Goal: Transaction & Acquisition: Subscribe to service/newsletter

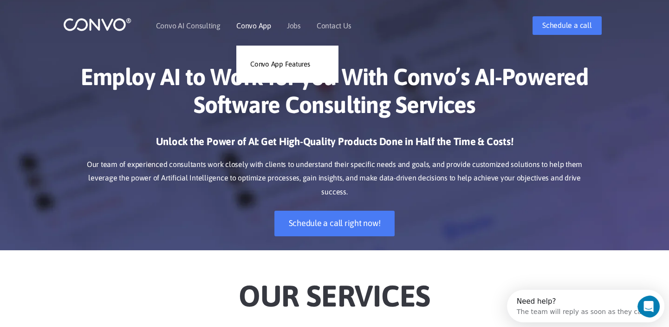
click at [255, 23] on link "Convo App" at bounding box center [253, 25] width 35 height 7
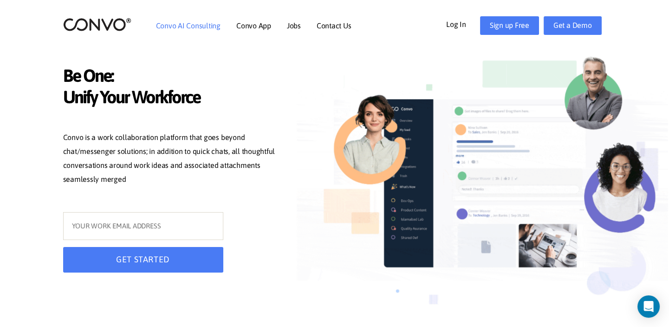
click at [200, 22] on link "Convo AI Consulting" at bounding box center [188, 25] width 65 height 7
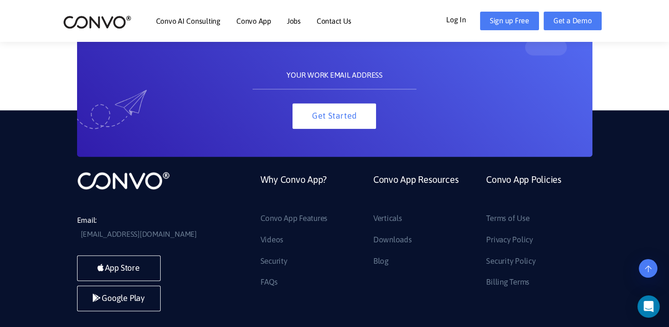
scroll to position [2076, 0]
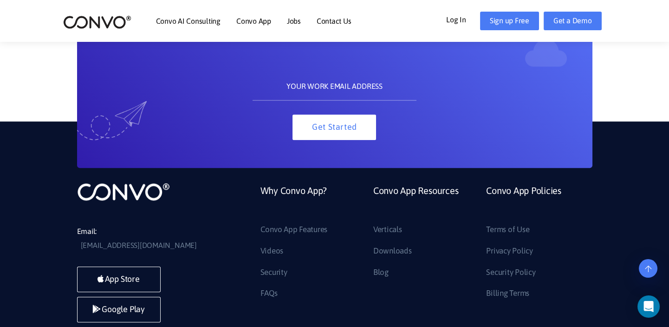
click at [310, 98] on input "text" at bounding box center [335, 86] width 164 height 28
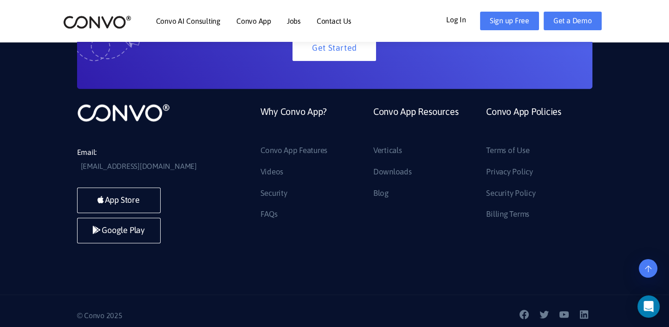
scroll to position [2163, 0]
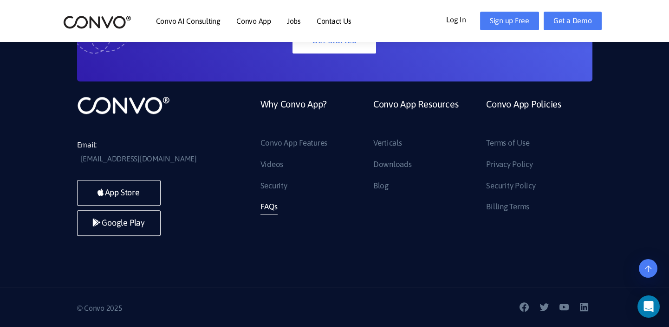
click at [271, 214] on link "FAQs" at bounding box center [269, 206] width 17 height 15
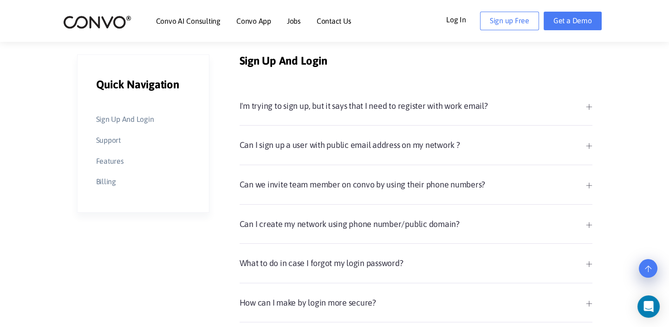
scroll to position [218, 0]
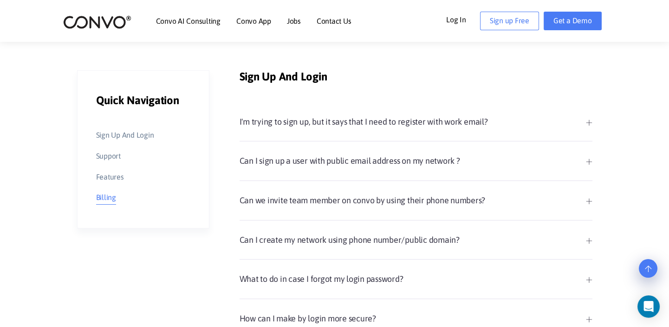
click at [105, 197] on link "Billing" at bounding box center [106, 197] width 20 height 14
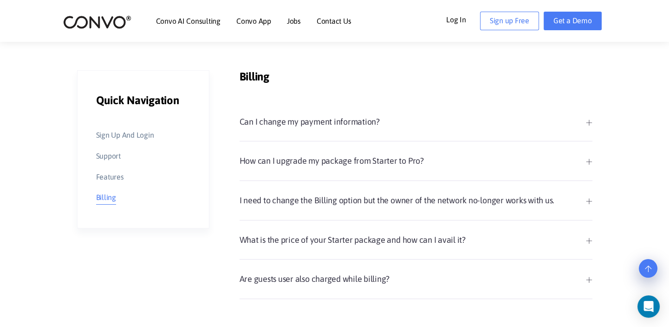
click at [325, 161] on link "How can I upgrade my package from Starter to Pro?" at bounding box center [416, 161] width 353 height 16
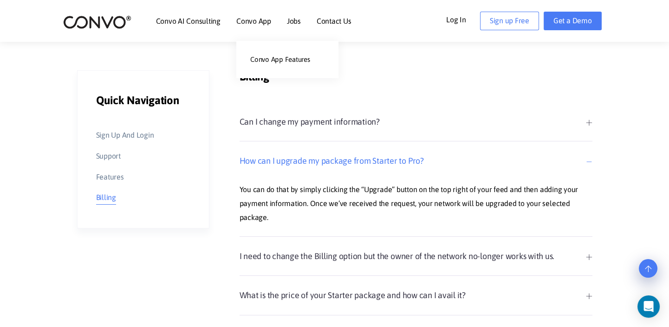
click at [254, 19] on link "Convo App" at bounding box center [253, 20] width 35 height 7
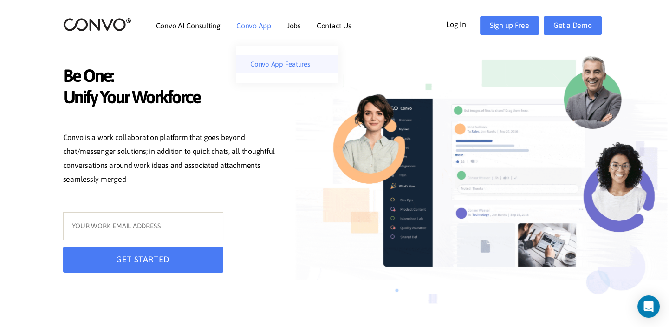
click at [262, 57] on link "Convo App Features" at bounding box center [287, 64] width 102 height 19
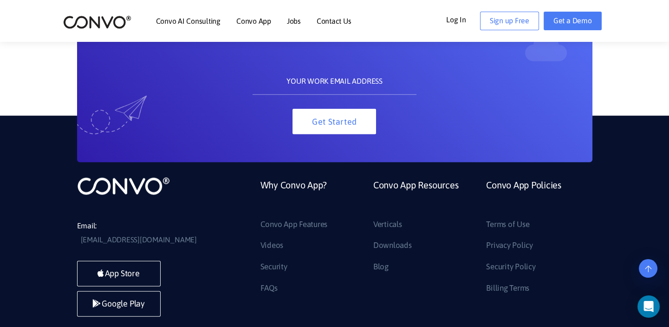
scroll to position [4766, 0]
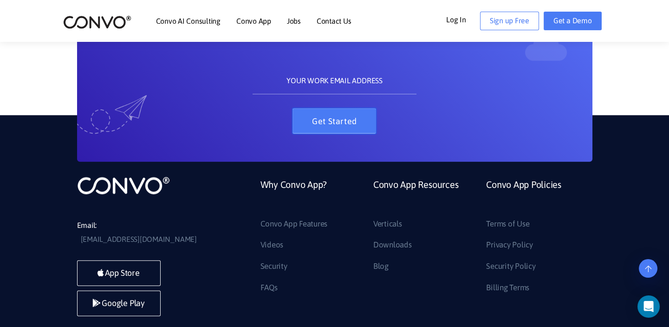
click at [339, 132] on button "Get Started" at bounding box center [335, 121] width 84 height 26
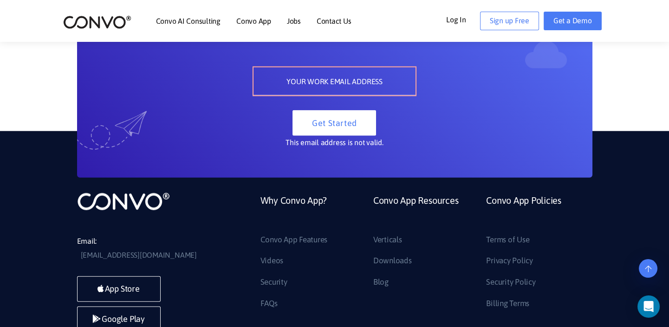
click at [378, 208] on link "Convo App Resources" at bounding box center [415, 211] width 85 height 40
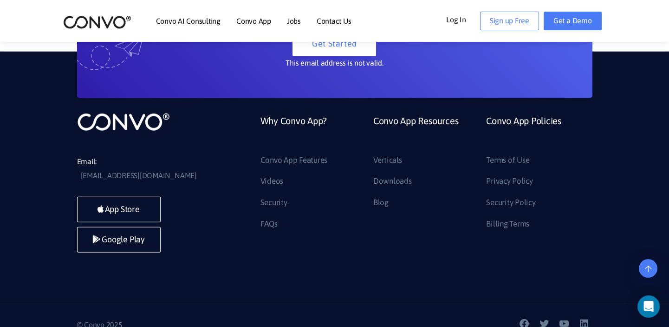
scroll to position [4846, 0]
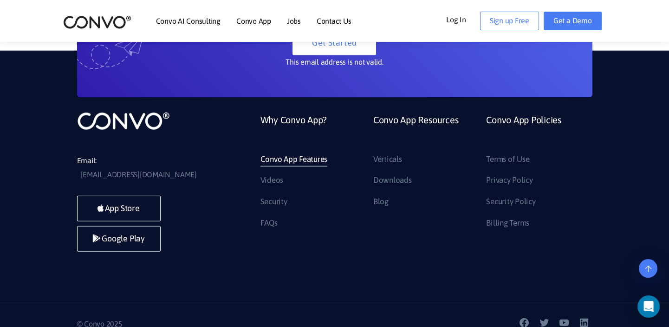
click at [275, 167] on link "Convo App Features" at bounding box center [294, 159] width 67 height 15
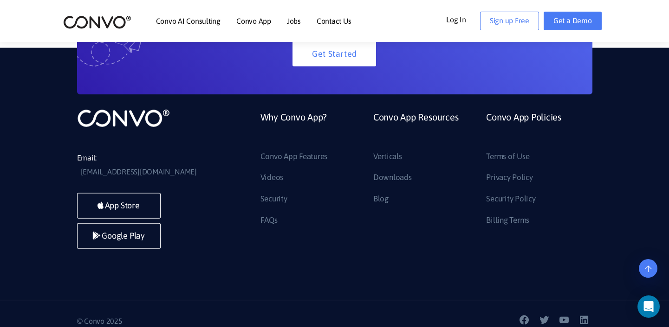
scroll to position [4849, 0]
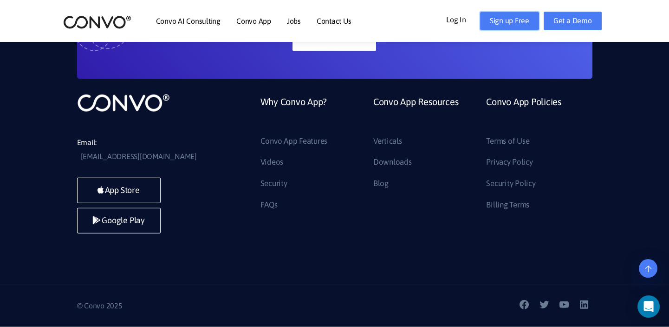
click at [518, 30] on link "Sign up Free" at bounding box center [509, 21] width 59 height 19
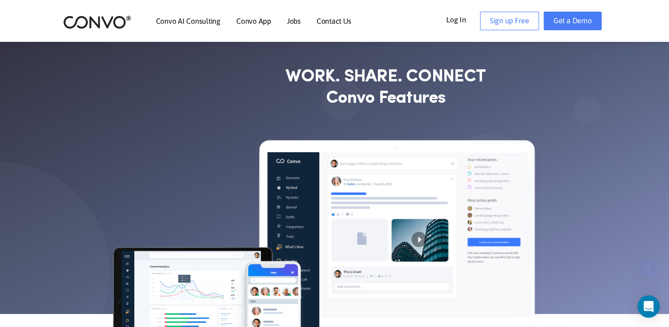
scroll to position [4849, 0]
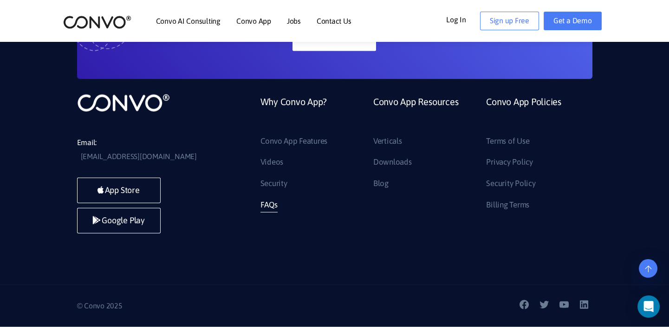
click at [274, 212] on link "FAQs" at bounding box center [269, 204] width 17 height 15
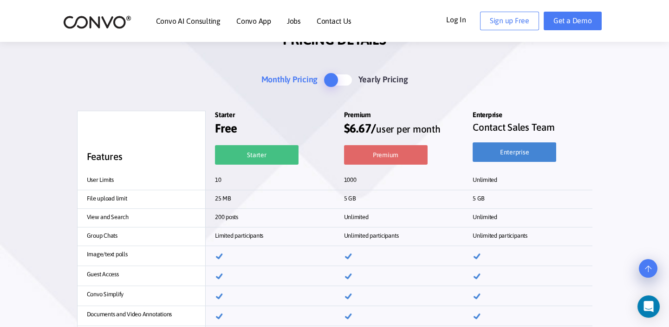
scroll to position [276, 0]
click at [350, 79] on span at bounding box center [338, 79] width 28 height 11
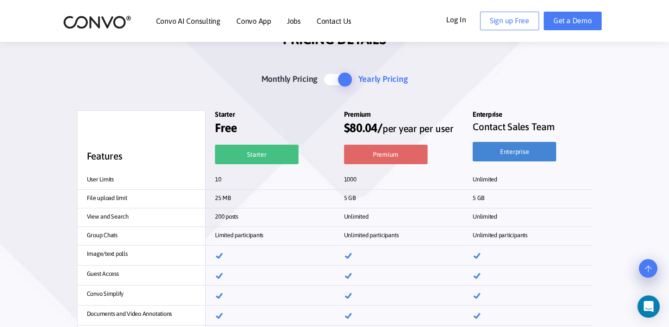
click at [334, 81] on span at bounding box center [338, 79] width 28 height 11
click at [342, 82] on span at bounding box center [338, 79] width 28 height 11
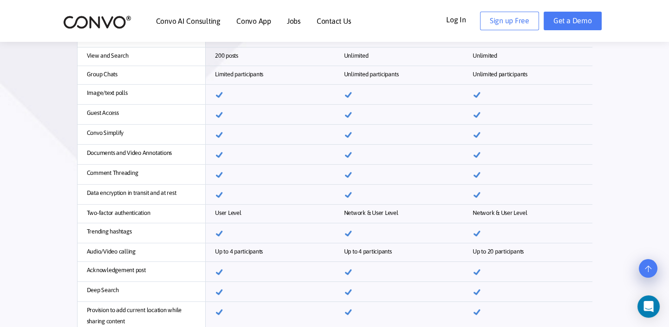
scroll to position [437, 0]
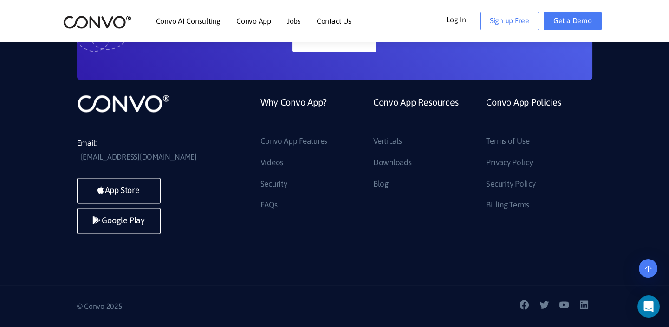
scroll to position [3225, 0]
